Goal: Task Accomplishment & Management: Manage account settings

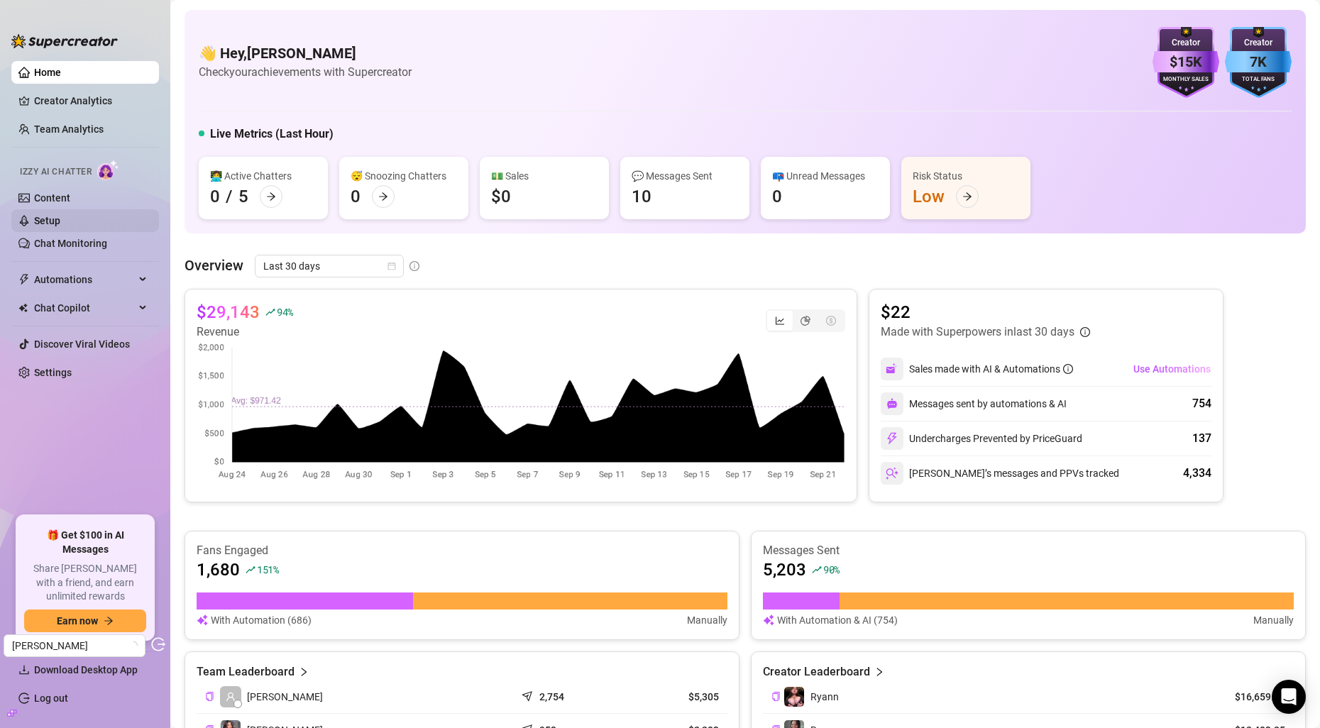
click at [60, 226] on link "Setup" at bounding box center [47, 220] width 26 height 11
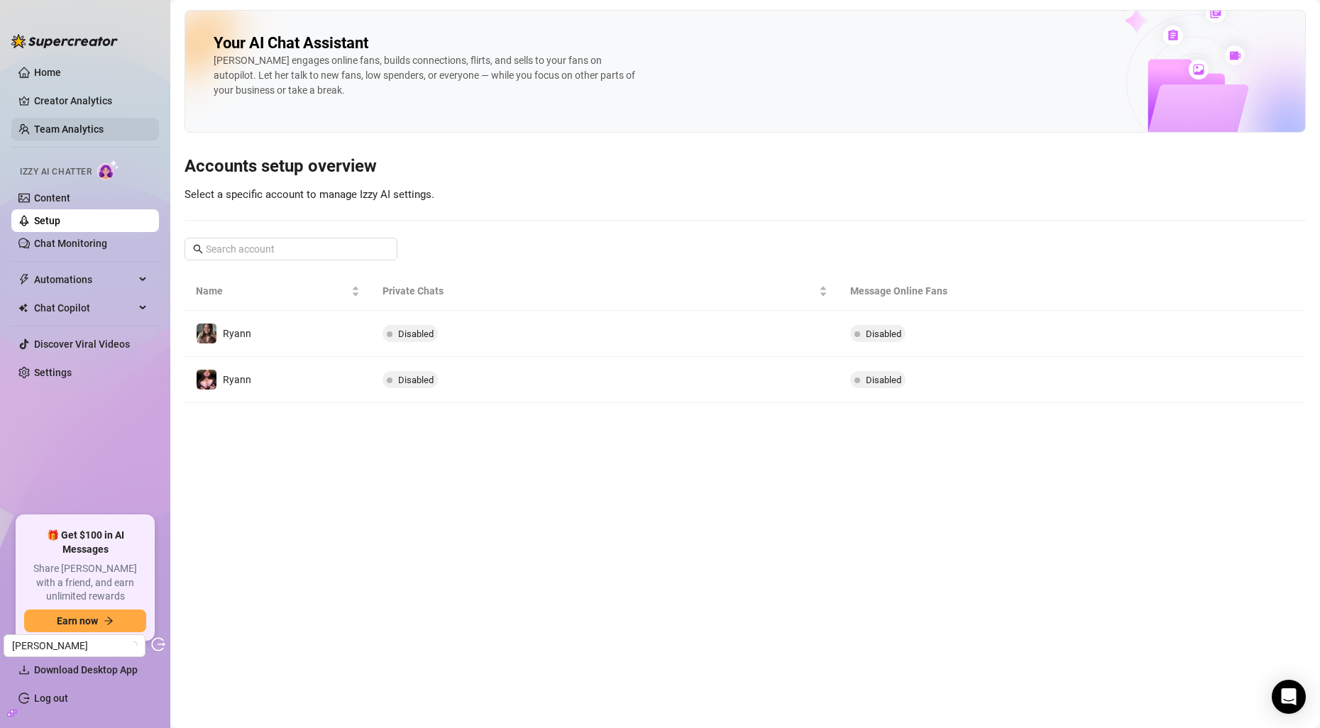
click at [101, 132] on link "Team Analytics" at bounding box center [69, 128] width 70 height 11
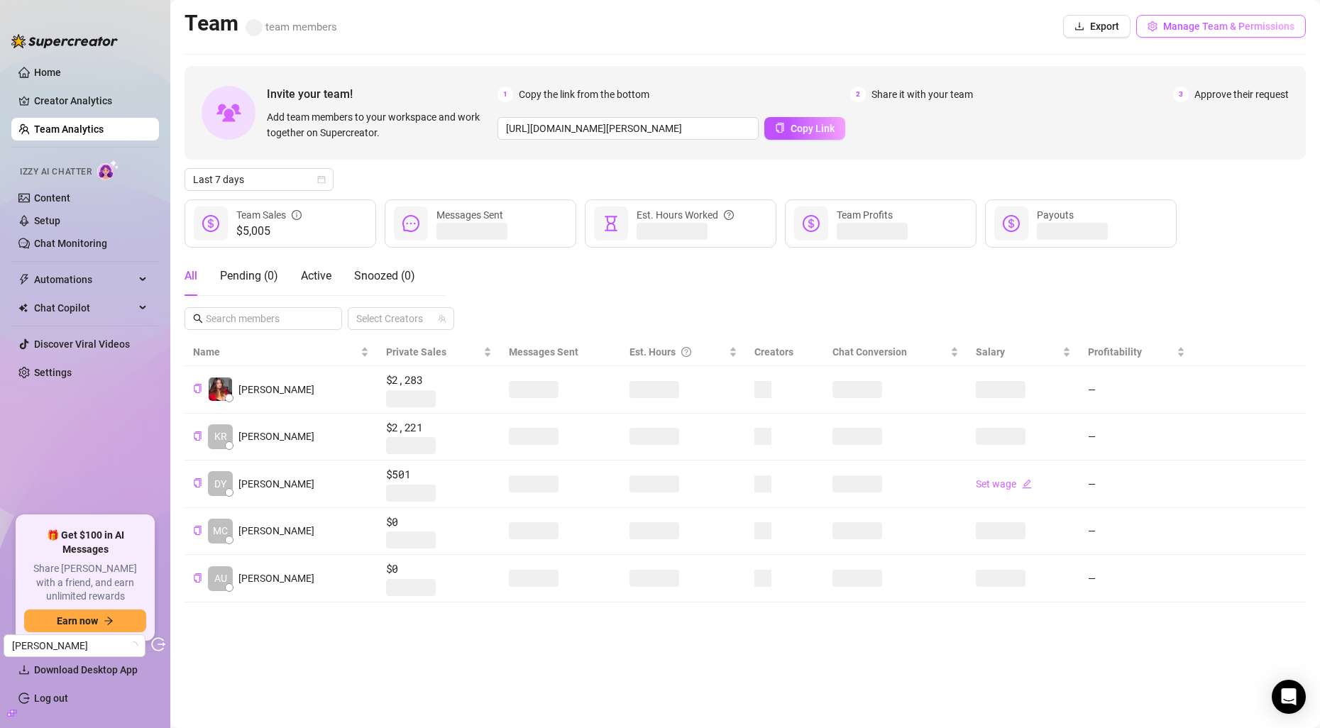
click at [1186, 21] on span "Manage Team & Permissions" at bounding box center [1228, 26] width 131 height 11
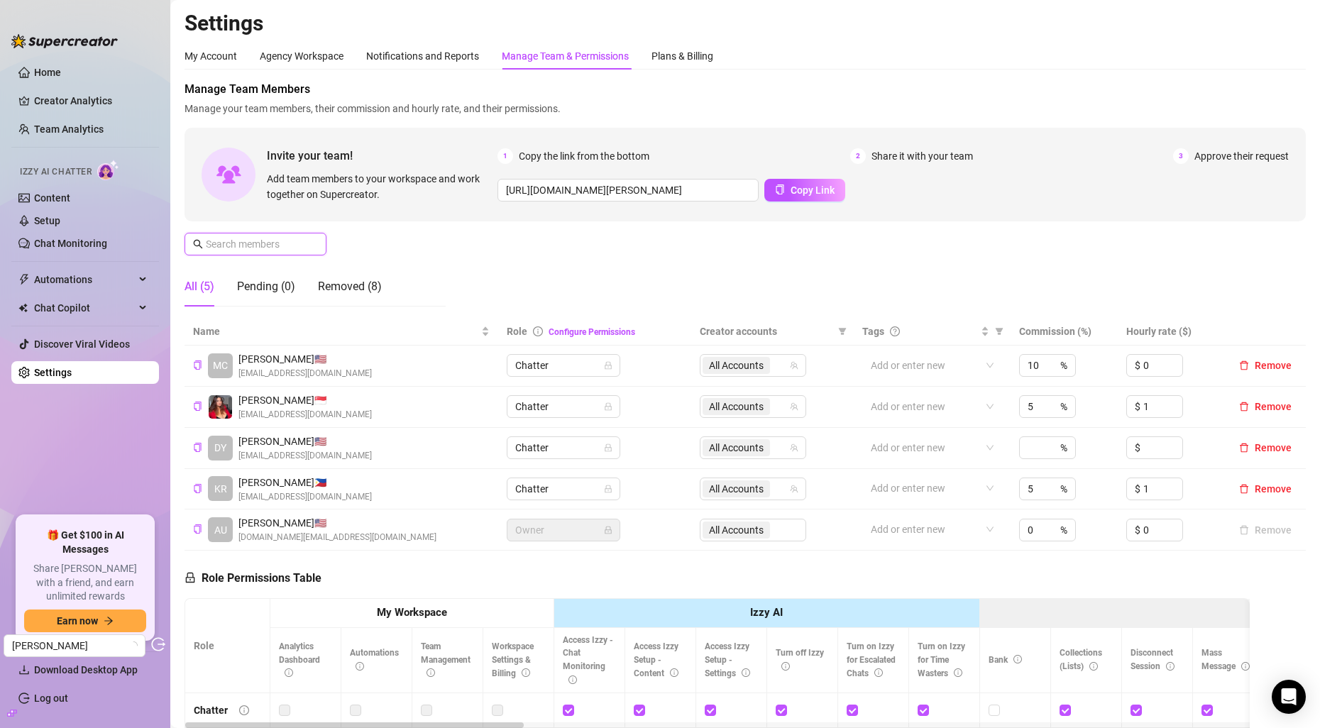
click at [265, 243] on input "text" at bounding box center [256, 244] width 101 height 16
paste input "austinederick406@gmail.com"
click at [265, 243] on input "text" at bounding box center [256, 244] width 101 height 16
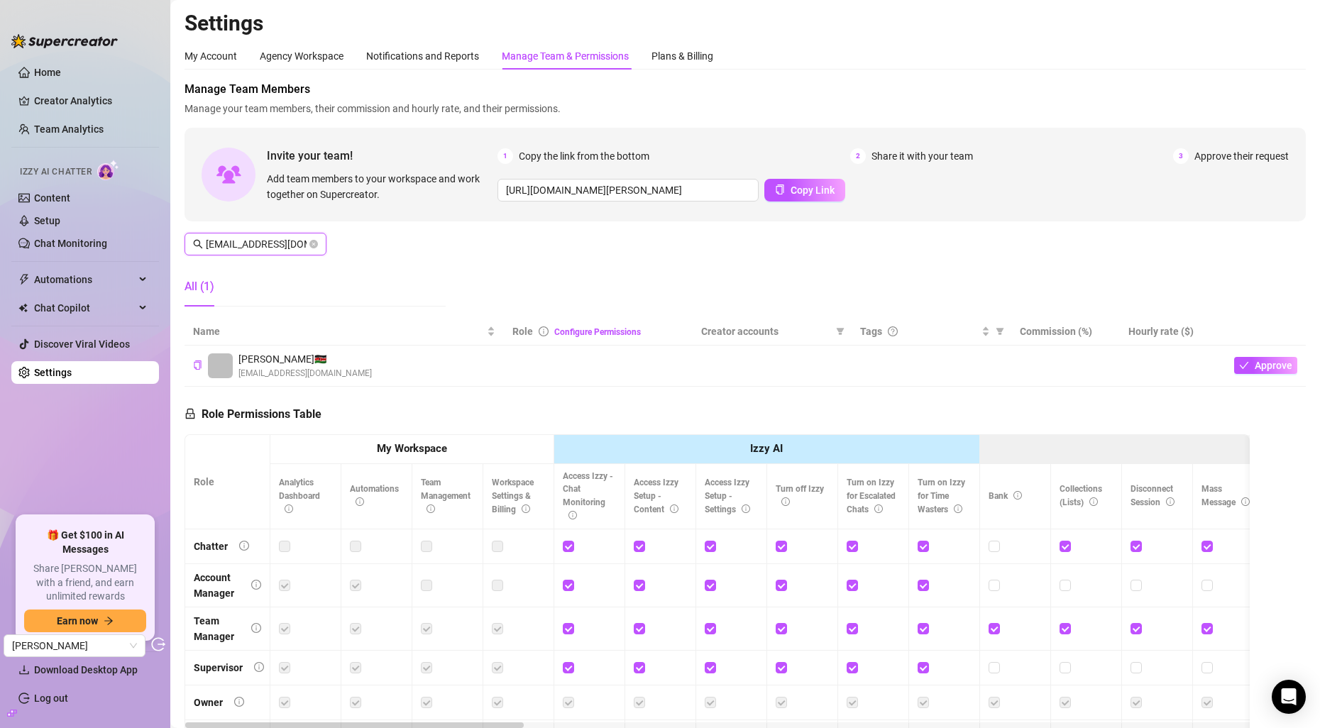
paste input "austinederick406@gmail.com"
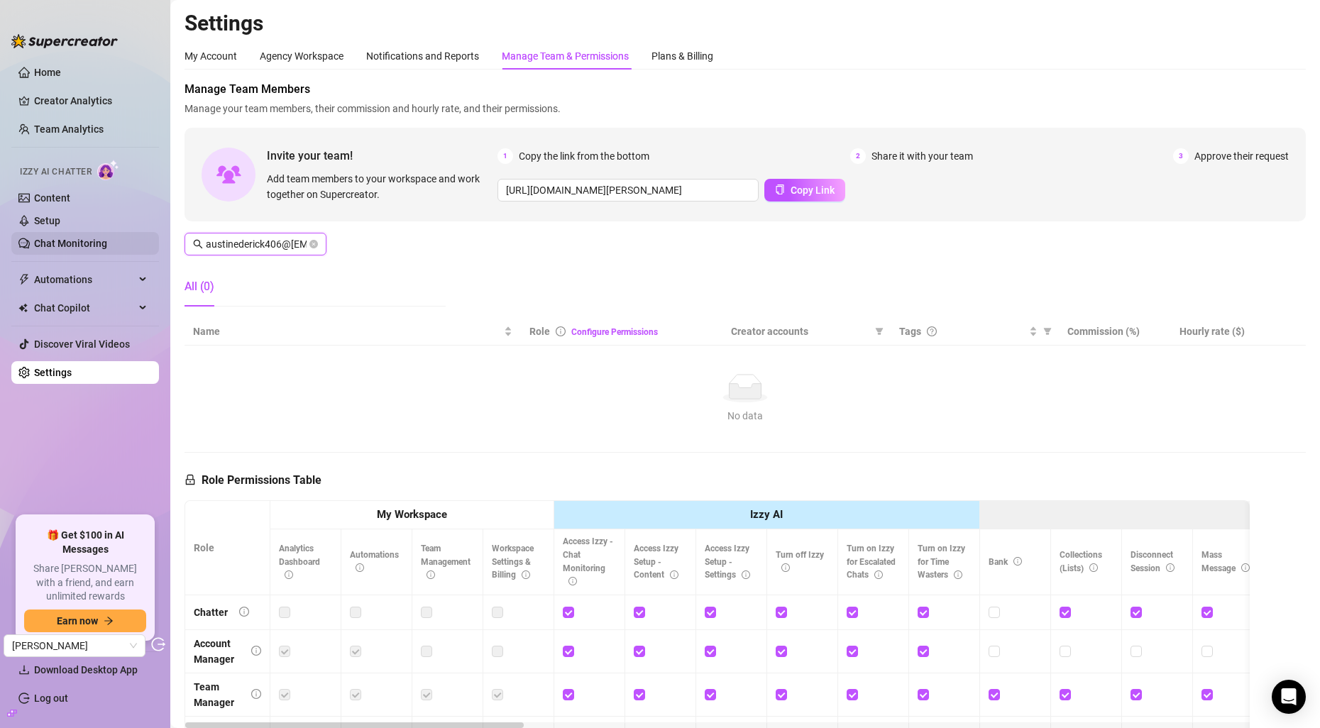
drag, startPoint x: 273, startPoint y: 243, endPoint x: 109, endPoint y: 243, distance: 164.7
click at [109, 243] on div "Home Creator Analytics Team Analytics Izzy AI Chatter Content Setup Chat Monito…" at bounding box center [660, 364] width 1320 height 728
paste input "text"
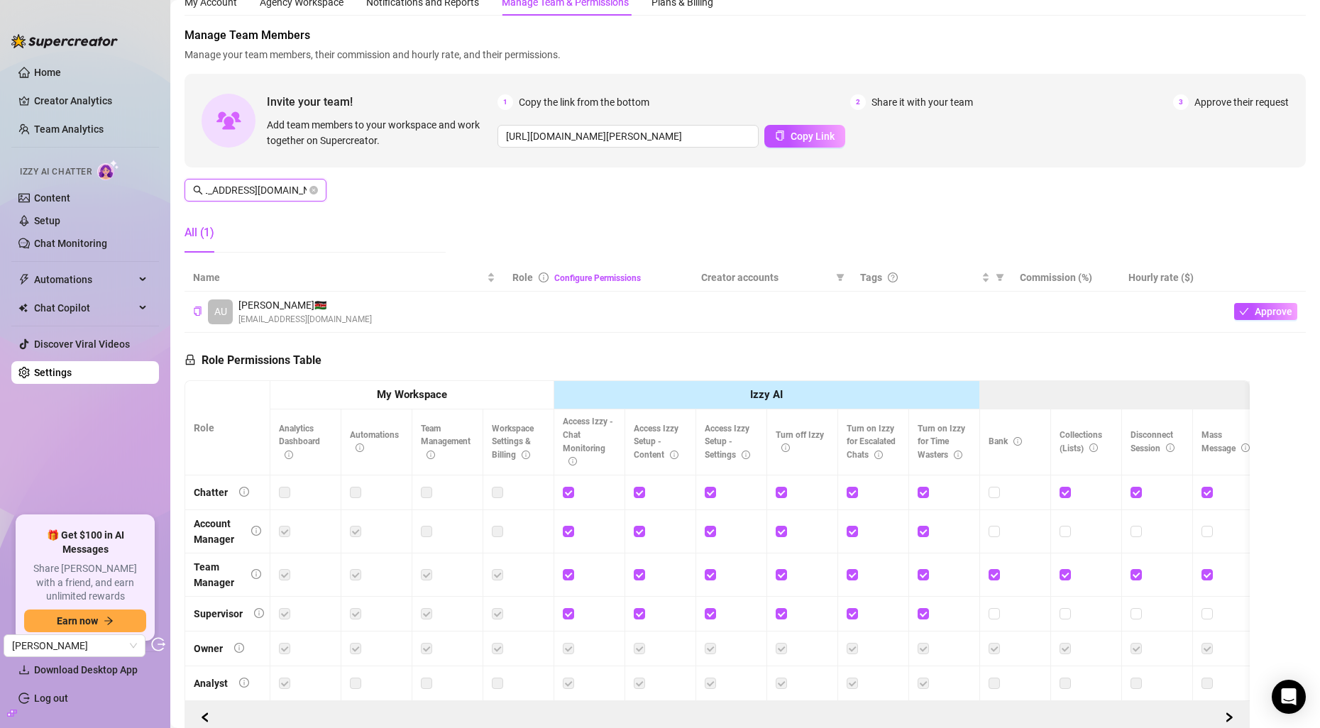
scroll to position [56, 0]
type input "austinederick406@gmail.com"
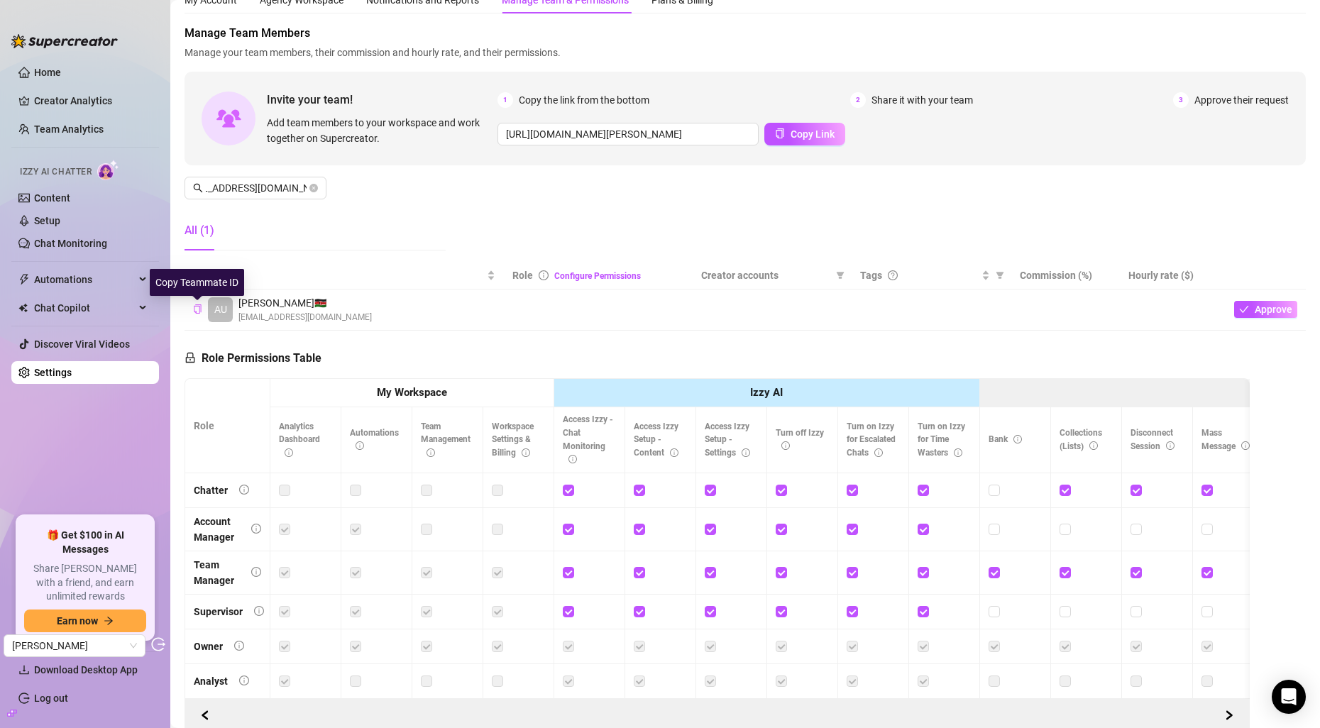
scroll to position [0, 0]
click at [200, 312] on icon "copy" at bounding box center [197, 308] width 9 height 9
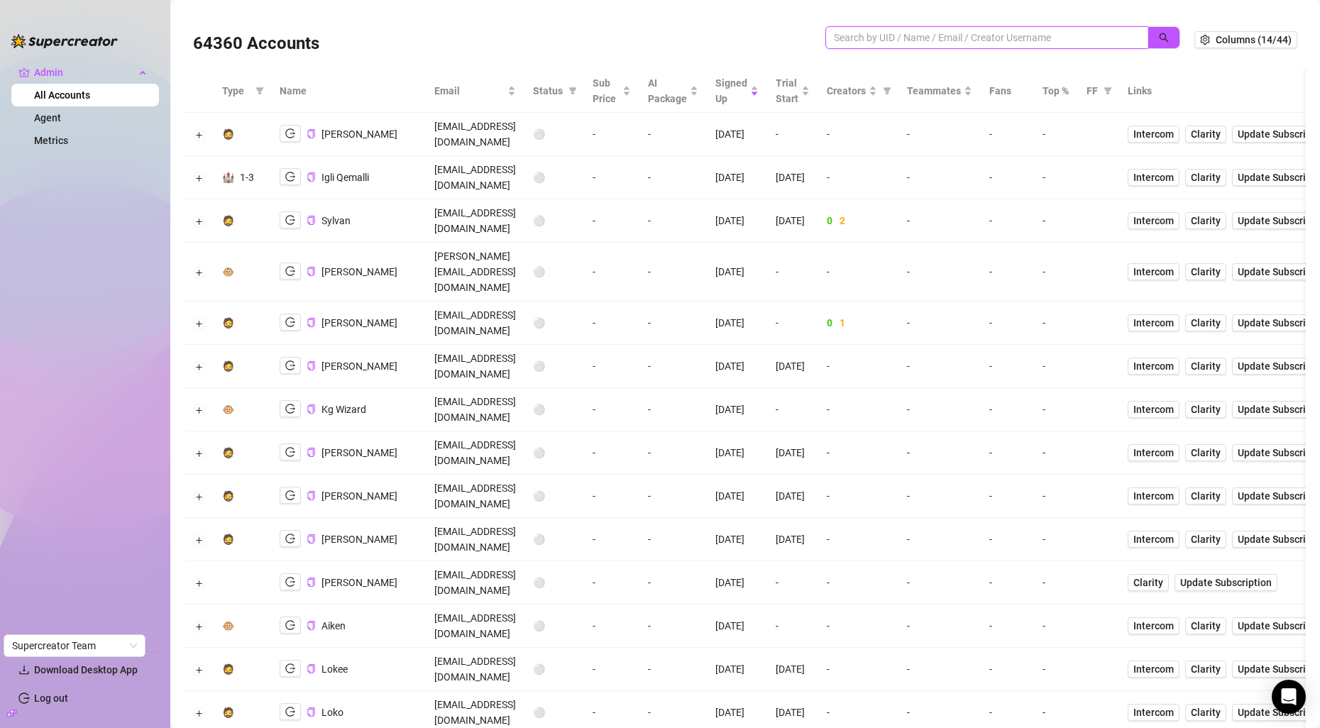
click at [874, 34] on input "search" at bounding box center [981, 38] width 295 height 16
paste input "LLDCDZZH5Lg9IIOj8jyCIBPM0Ol1"
type input "LLDCDZZH5Lg9IIOj8jyCIBPM0Ol1"
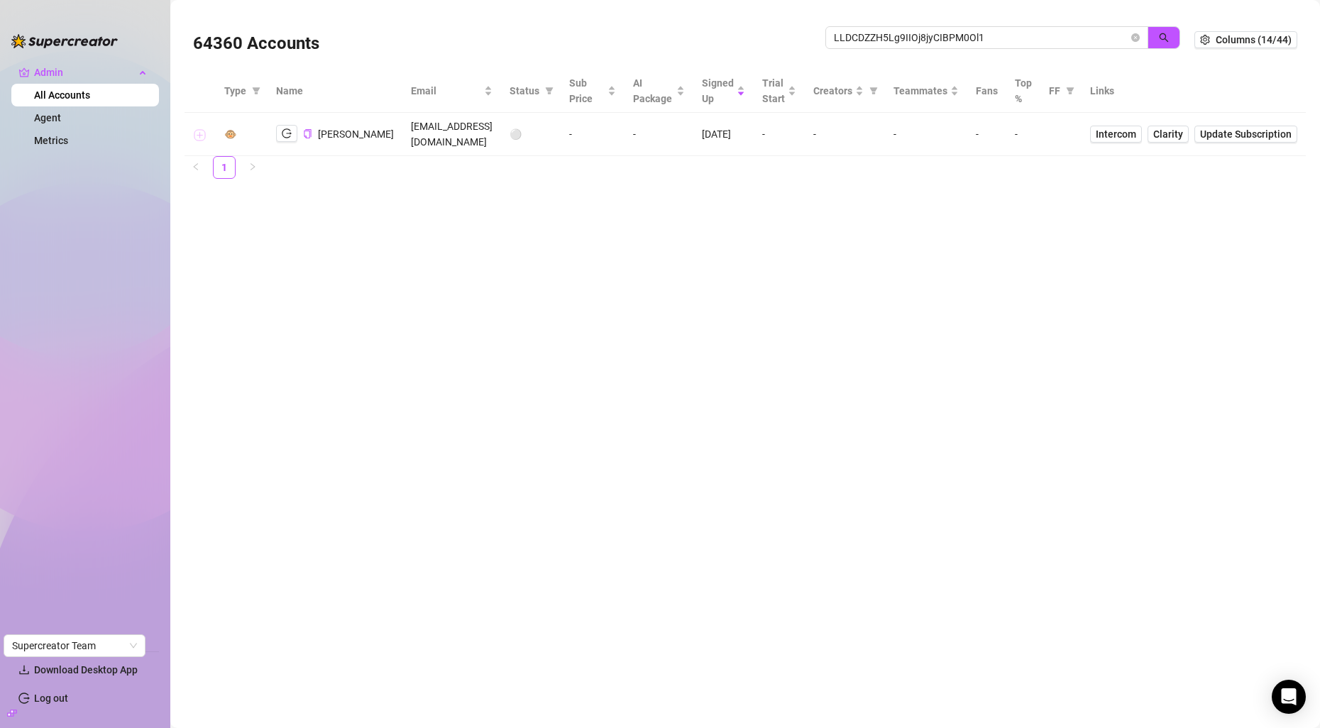
click at [197, 135] on button "Expand row" at bounding box center [199, 134] width 11 height 11
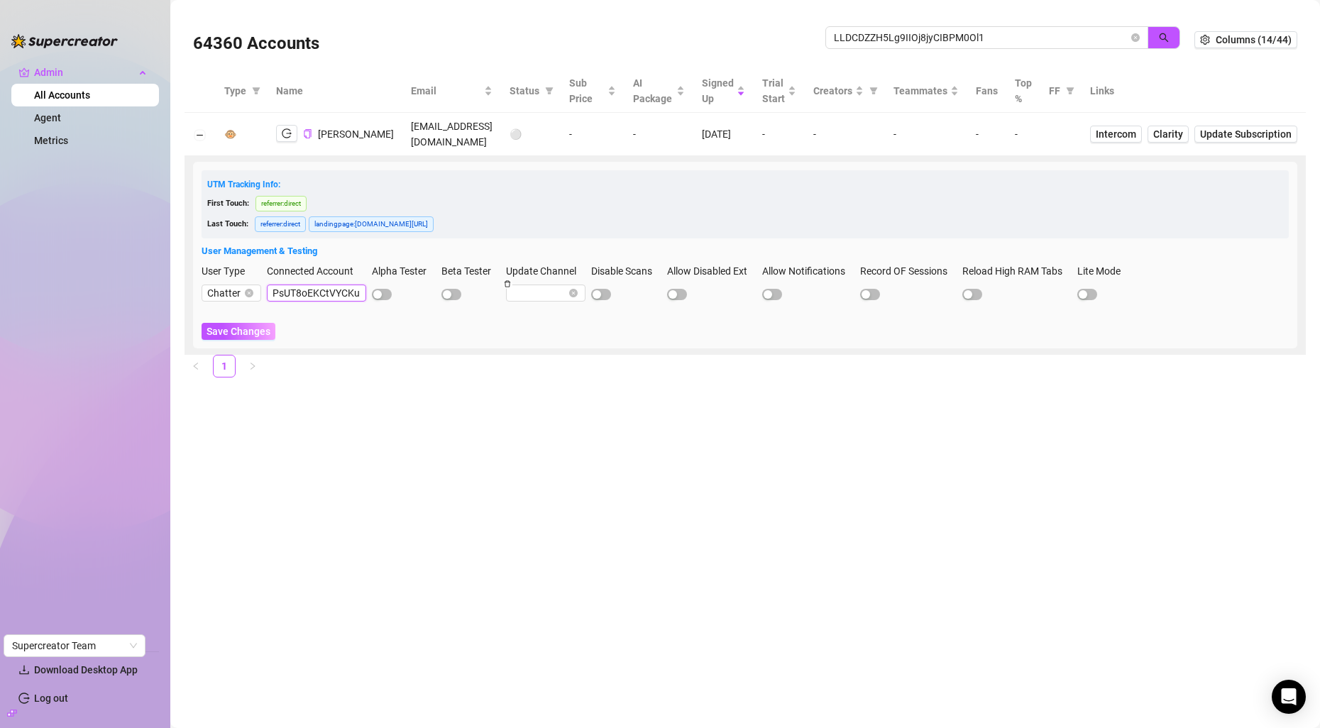
click at [290, 294] on input "PsUT8oEKCtVYCKuicmIm1Y3KAug2" at bounding box center [316, 293] width 99 height 17
click at [258, 334] on span "Save Changes" at bounding box center [239, 331] width 64 height 11
click at [283, 133] on icon "logout" at bounding box center [287, 133] width 10 height 10
